Goal: Use online tool/utility: Utilize a website feature to perform a specific function

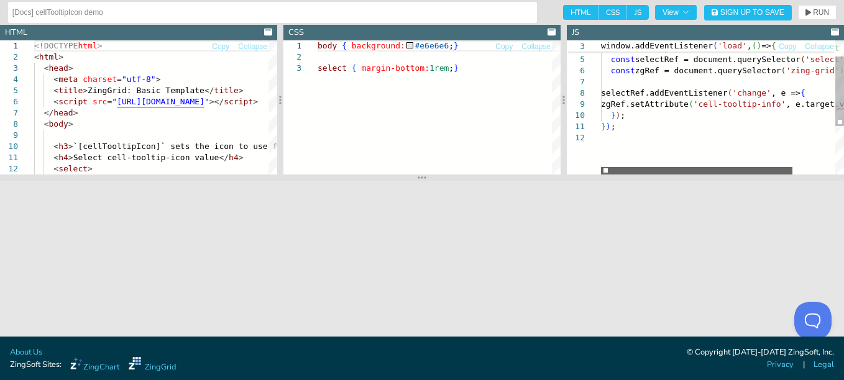
click at [672, 167] on div at bounding box center [696, 170] width 191 height 7
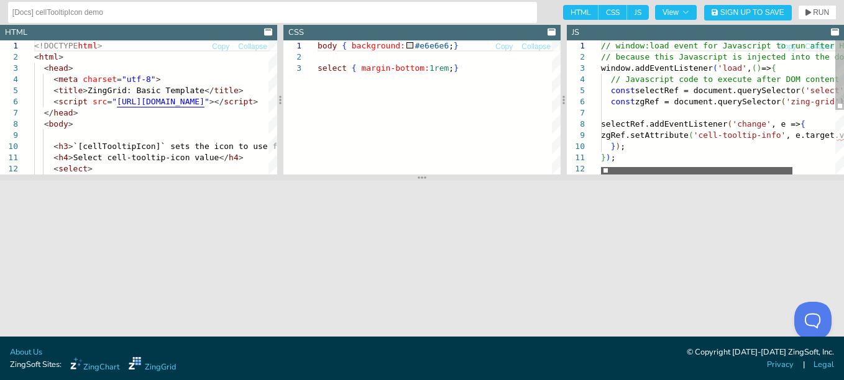
click at [601, 172] on div at bounding box center [696, 170] width 191 height 7
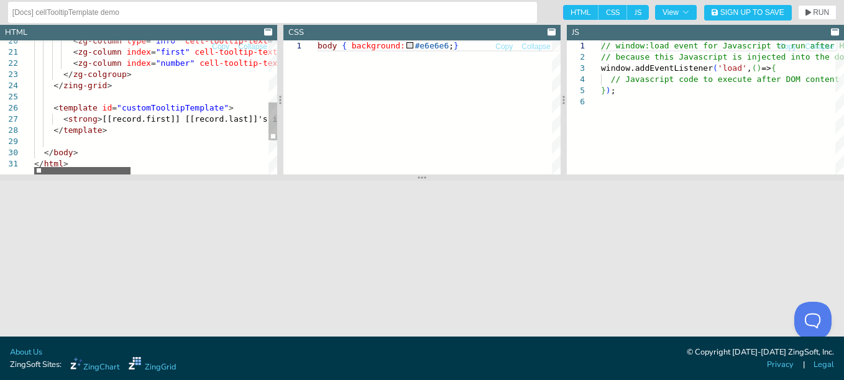
click at [76, 175] on div at bounding box center [82, 170] width 96 height 7
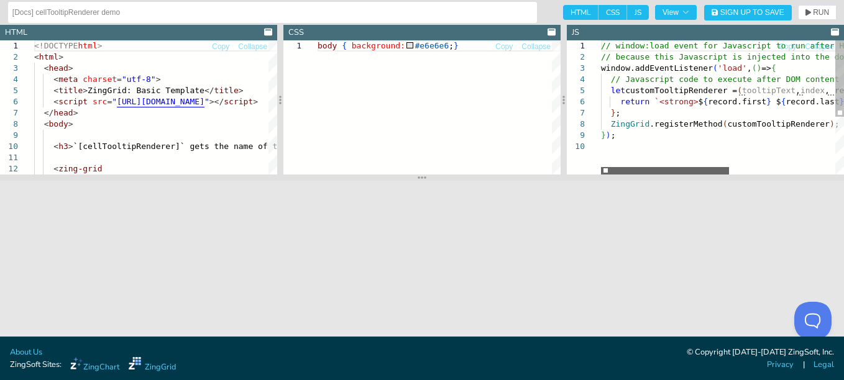
click at [601, 167] on div at bounding box center [665, 170] width 128 height 7
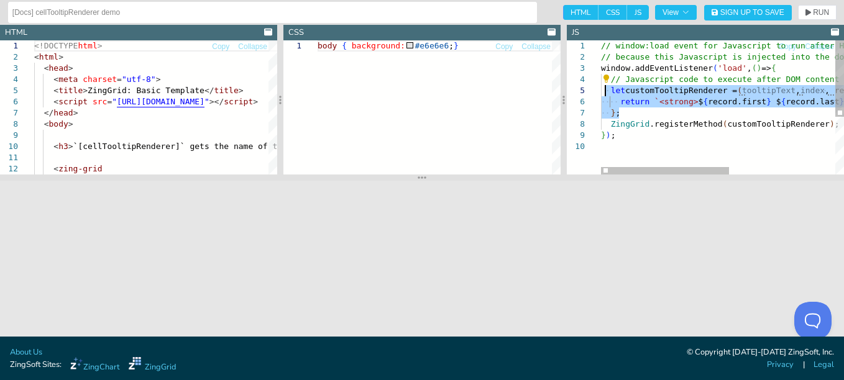
drag, startPoint x: 619, startPoint y: 113, endPoint x: 625, endPoint y: 121, distance: 9.3
click at [606, 92] on div "// window:load event for Javascript to run after H TML // because this Javascri…" at bounding box center [823, 157] width 444 height 235
drag, startPoint x: 821, startPoint y: 124, endPoint x: 609, endPoint y: 91, distance: 213.7
click at [609, 91] on div "// window:load event for Javascript to run after H TML // because this Javascri…" at bounding box center [823, 157] width 444 height 235
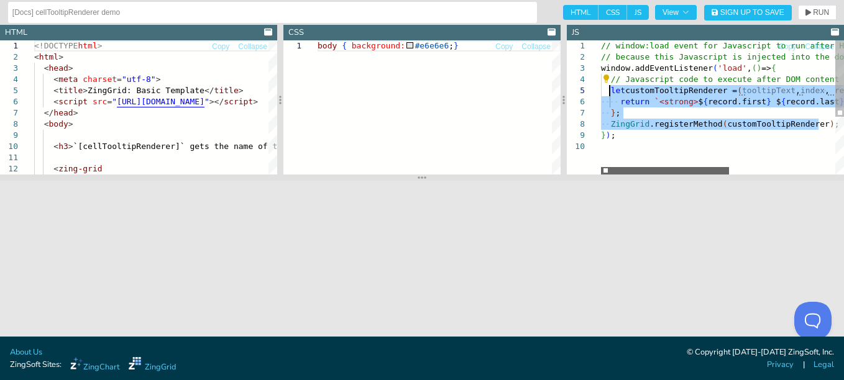
click at [601, 167] on div at bounding box center [665, 170] width 128 height 7
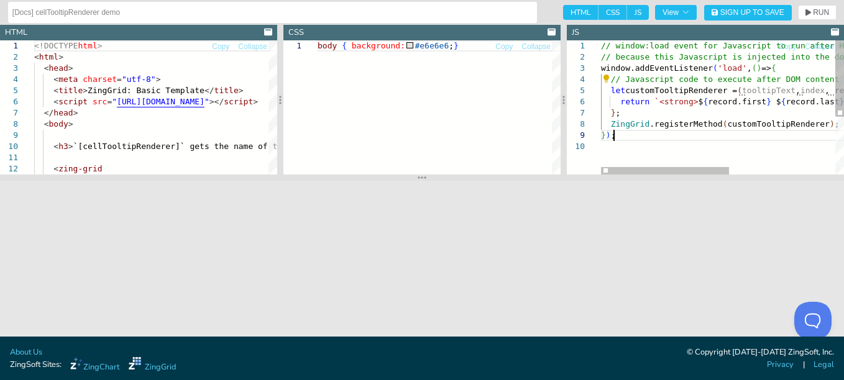
click at [689, 140] on div "// window:load event for Javascript to run after H TML // because this Javascri…" at bounding box center [823, 157] width 444 height 235
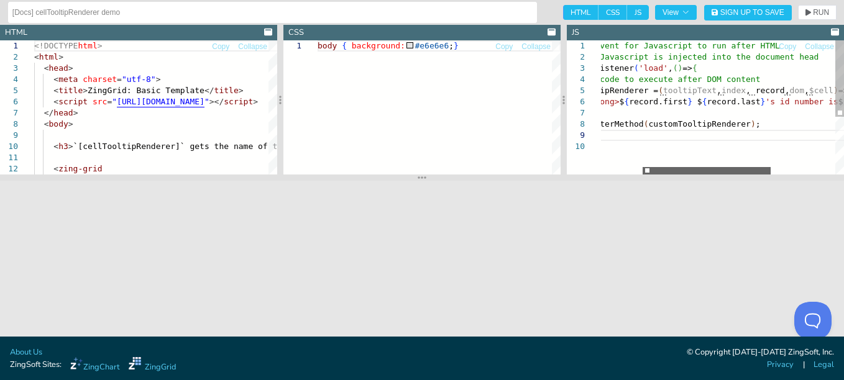
click at [734, 169] on div at bounding box center [706, 170] width 128 height 7
